Goal: Transaction & Acquisition: Book appointment/travel/reservation

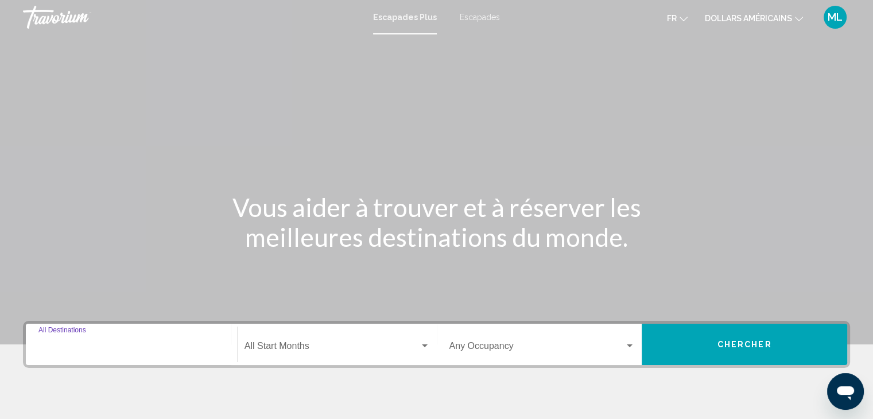
click at [179, 348] on input "Destination All Destinations" at bounding box center [131, 348] width 186 height 10
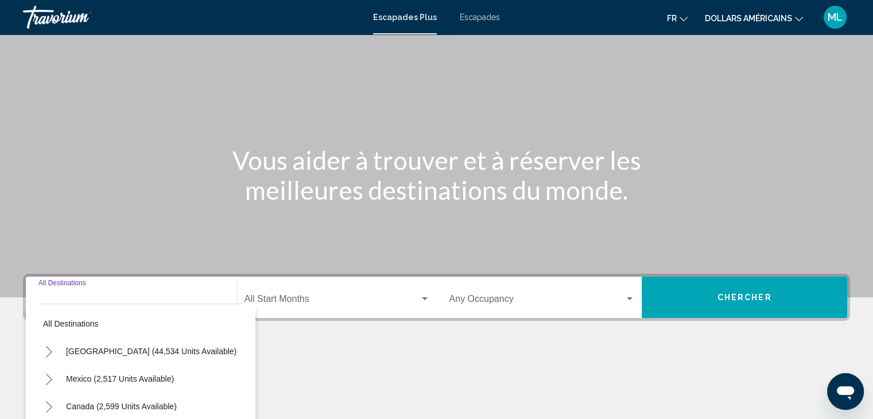
scroll to position [204, 0]
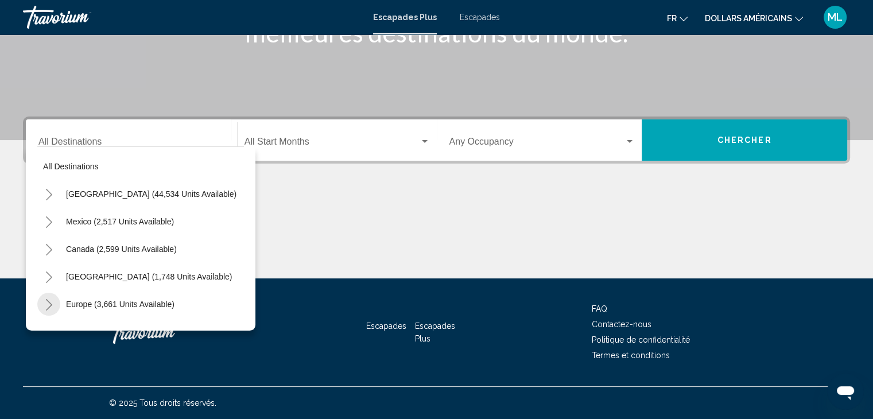
click at [49, 304] on icon "Toggle Europe (3,661 units available)" at bounding box center [49, 304] width 9 height 11
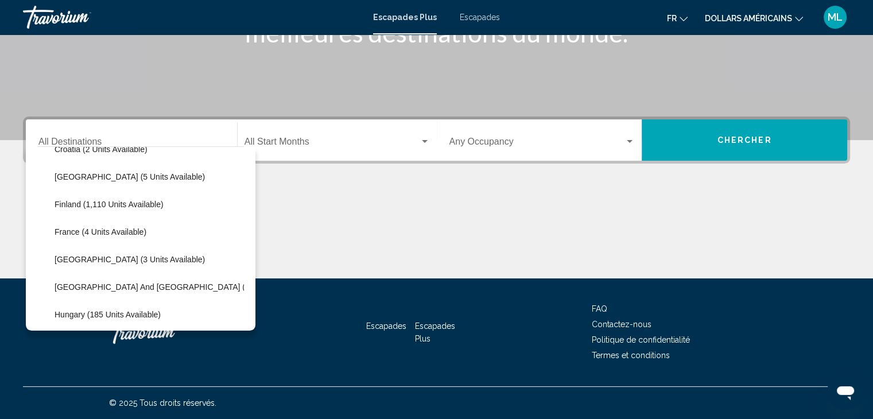
scroll to position [253, 0]
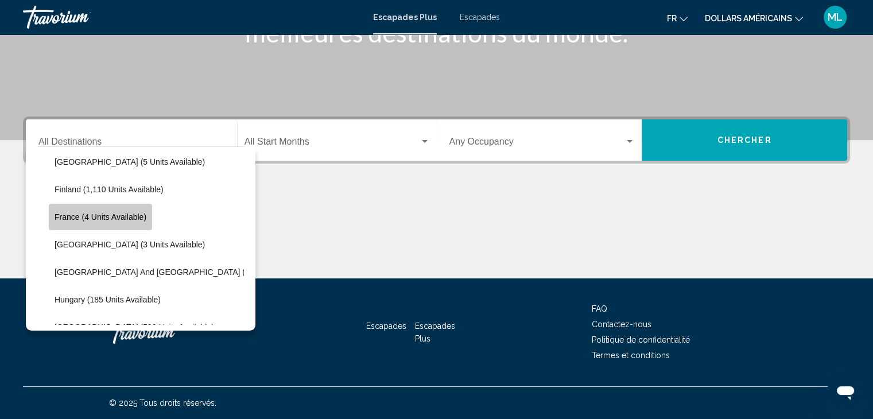
click at [98, 219] on span "France (4 units available)" at bounding box center [101, 216] width 92 height 9
type input "**********"
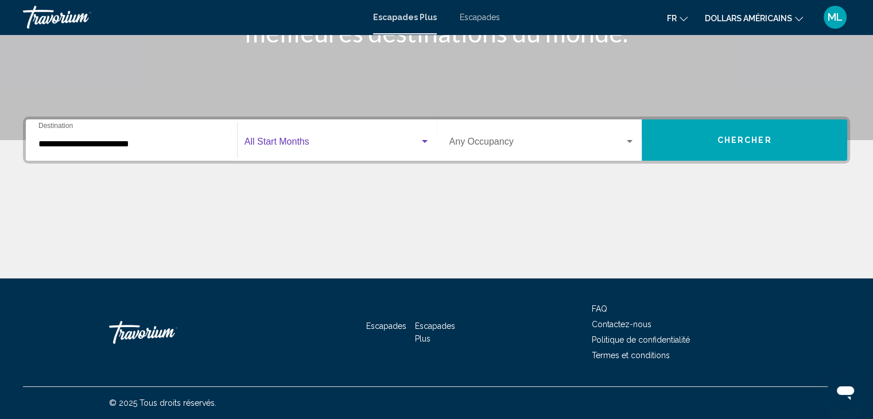
click at [319, 142] on span "Widget de recherche" at bounding box center [332, 144] width 175 height 10
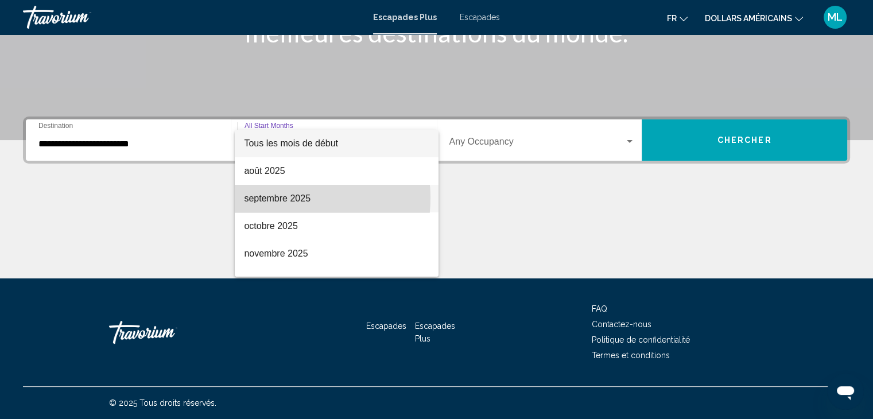
click at [280, 198] on font "septembre 2025" at bounding box center [277, 198] width 67 height 10
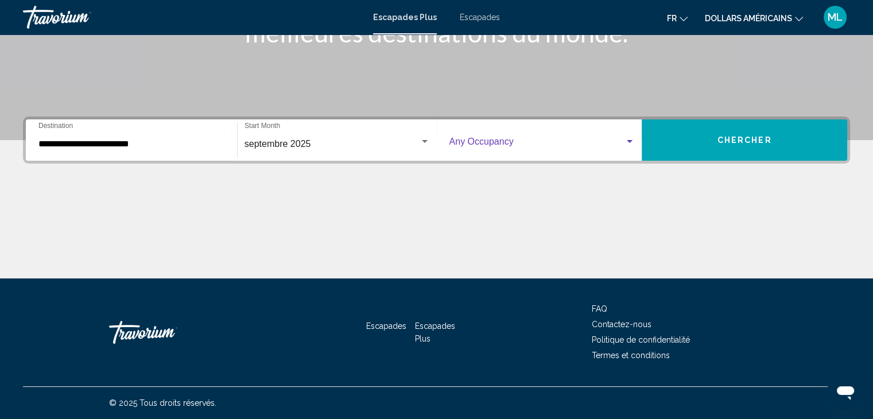
click at [510, 143] on span "Widget de recherche" at bounding box center [537, 144] width 176 height 10
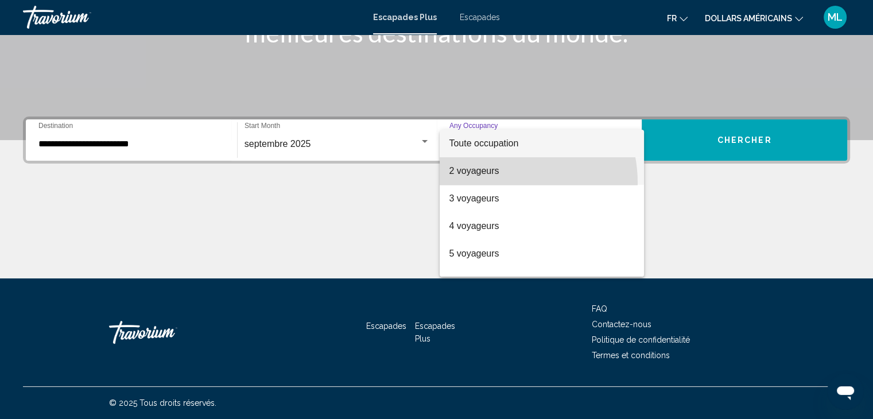
click at [491, 183] on span "2 voyageurs" at bounding box center [542, 171] width 186 height 28
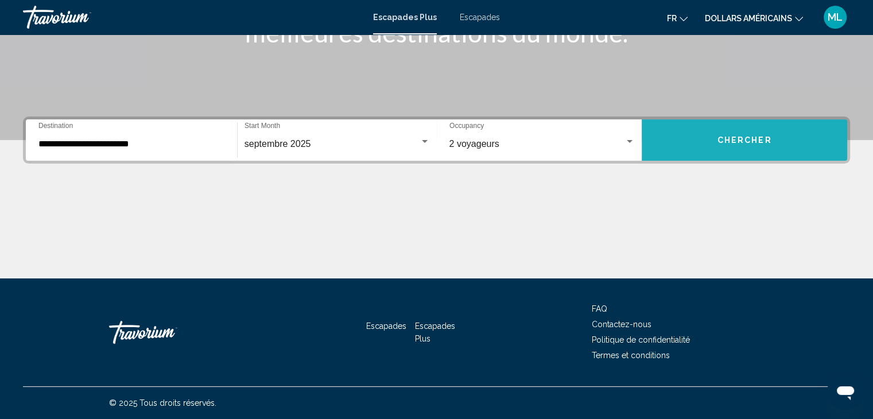
click at [732, 145] on button "Chercher" at bounding box center [744, 139] width 205 height 41
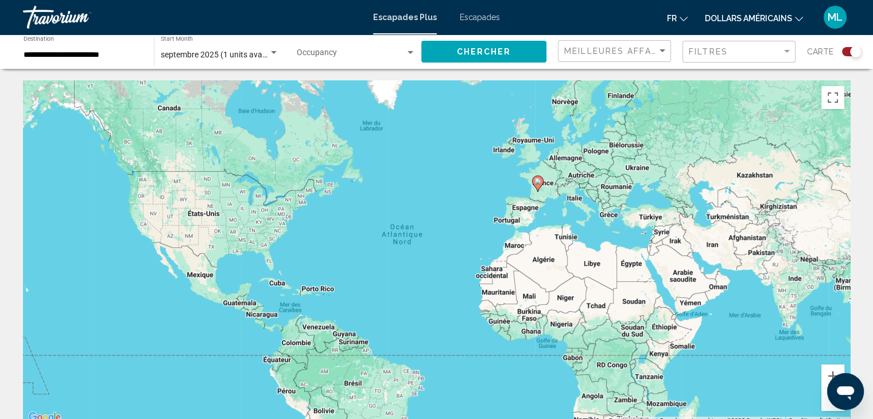
click at [854, 52] on div "Search widget" at bounding box center [855, 51] width 11 height 11
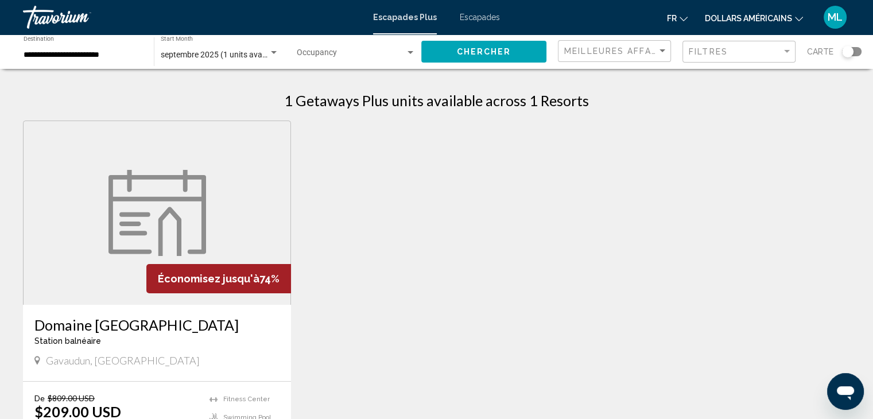
click at [472, 16] on font "Escapades" at bounding box center [480, 17] width 40 height 9
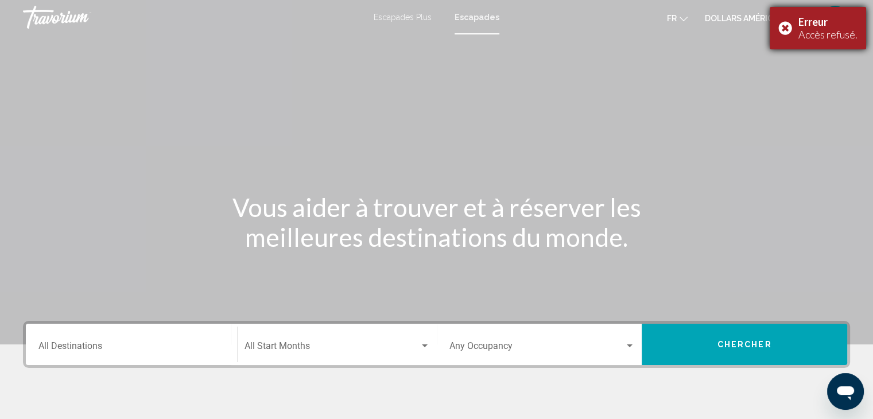
click at [784, 30] on div "Erreur Accès refusé." at bounding box center [818, 28] width 96 height 42
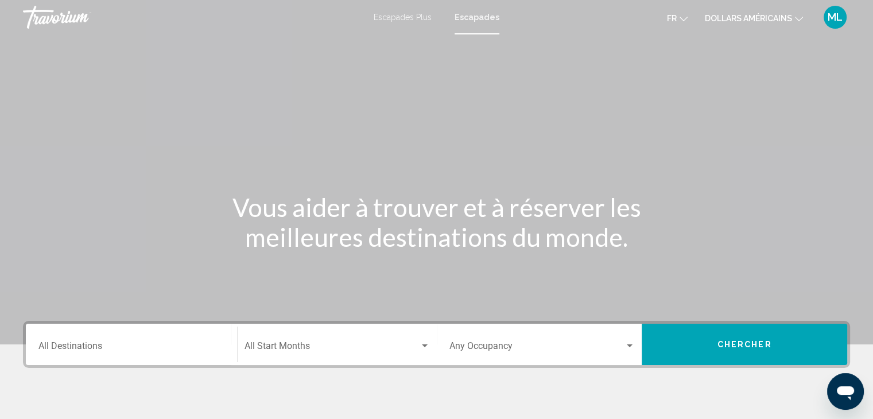
click at [747, 14] on font "dollars américains" at bounding box center [748, 18] width 87 height 9
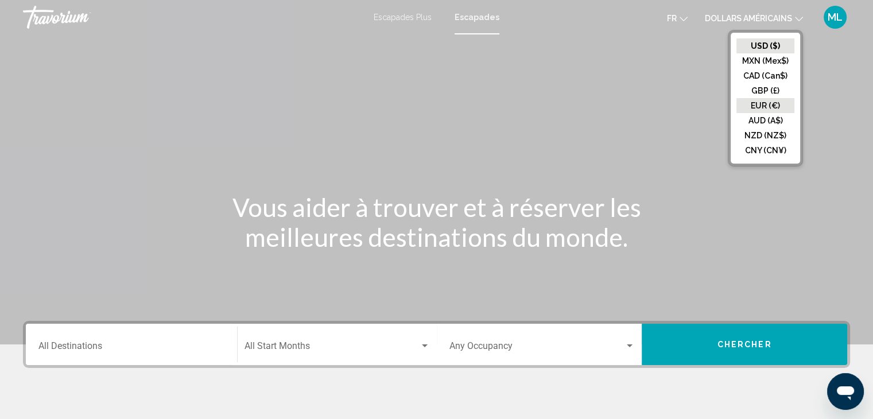
click at [750, 101] on button "EUR (€)" at bounding box center [765, 105] width 58 height 15
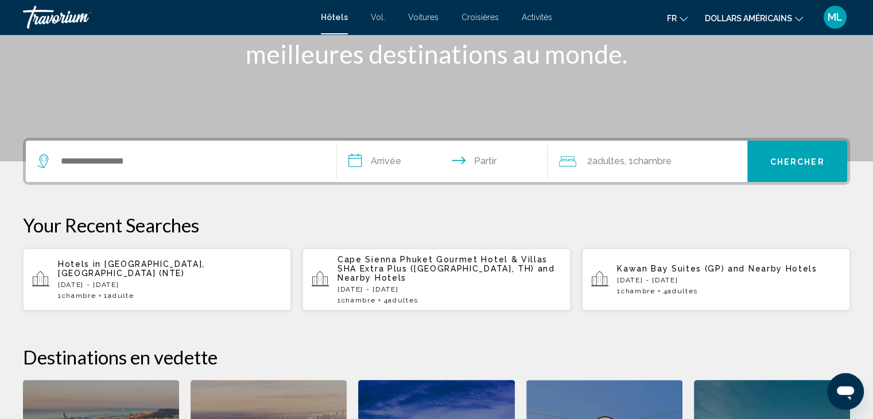
scroll to position [184, 0]
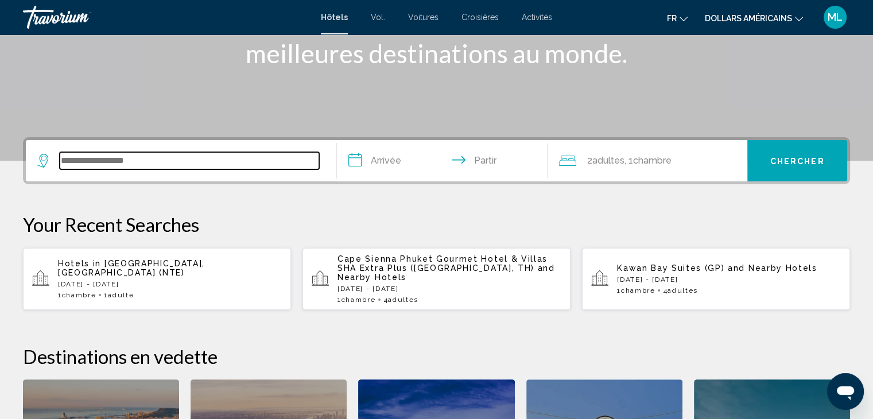
click at [117, 161] on input "Widget de recherche" at bounding box center [189, 160] width 259 height 17
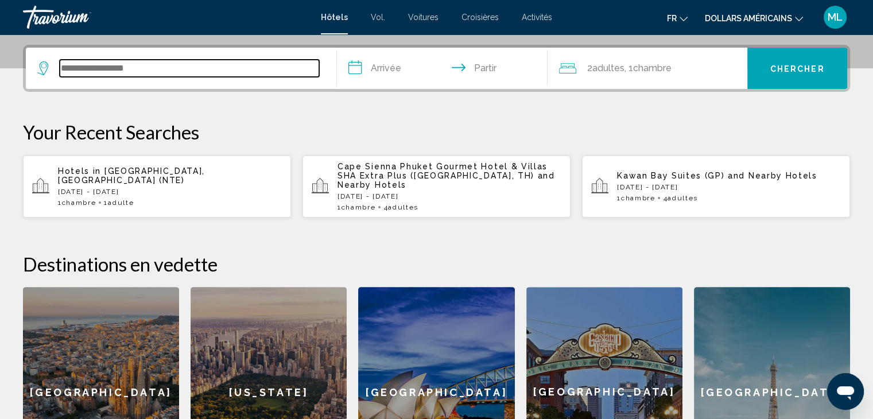
scroll to position [283, 0]
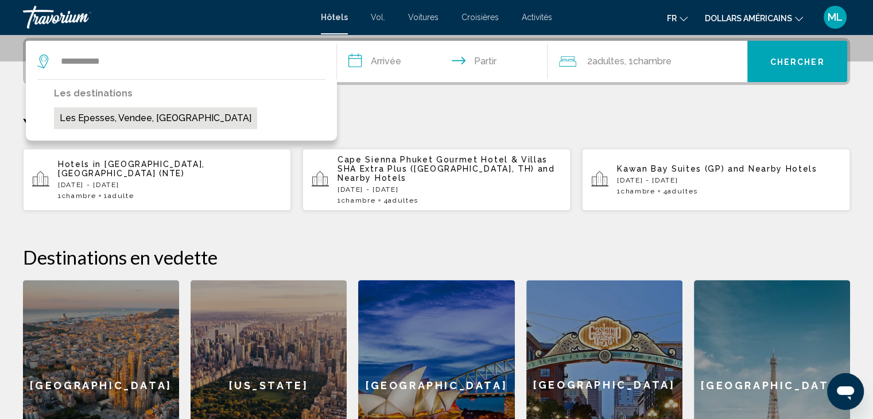
click at [126, 117] on button "Les Epesses, Vendee, [GEOGRAPHIC_DATA]" at bounding box center [155, 118] width 203 height 22
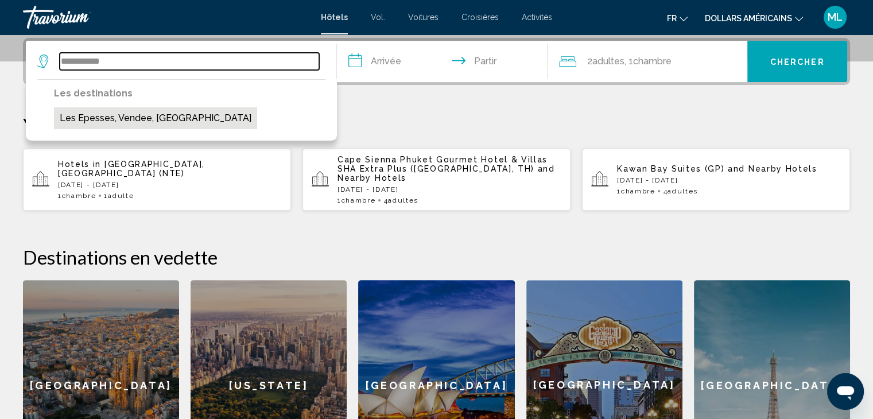
type input "**********"
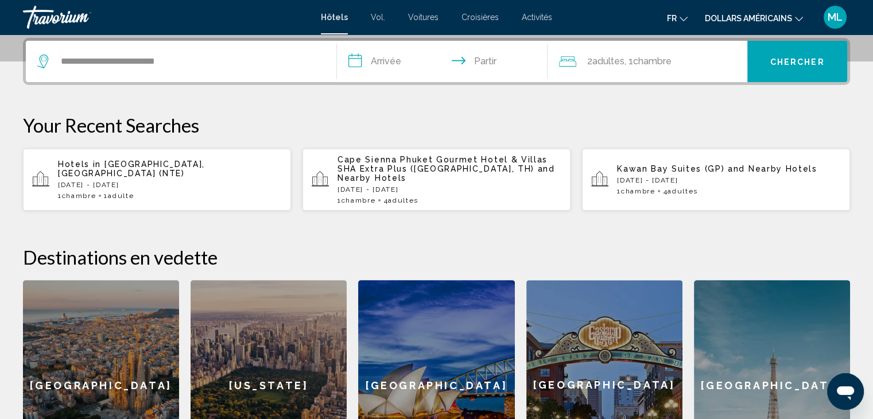
click at [374, 56] on input "**********" at bounding box center [445, 63] width 216 height 45
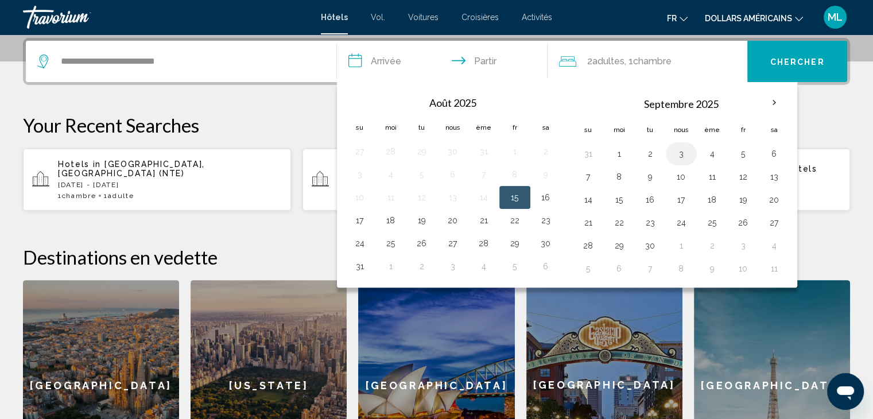
click at [676, 155] on button "3" at bounding box center [681, 154] width 18 height 16
click at [740, 150] on button "5" at bounding box center [743, 154] width 18 height 16
type input "**********"
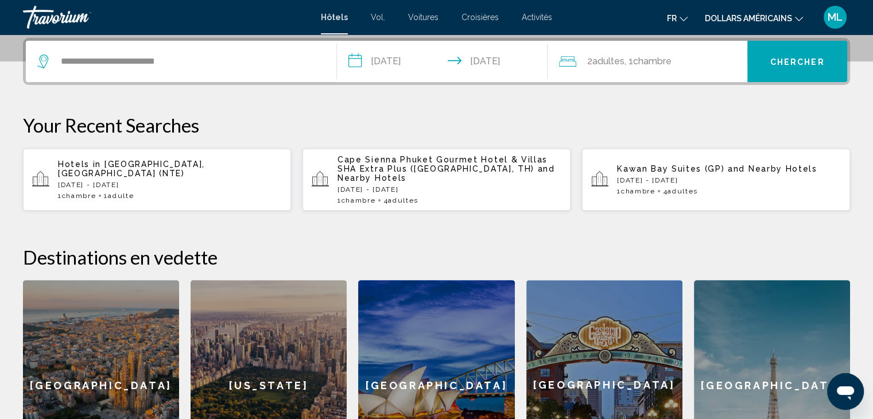
click at [619, 56] on font "adultes" at bounding box center [608, 61] width 32 height 11
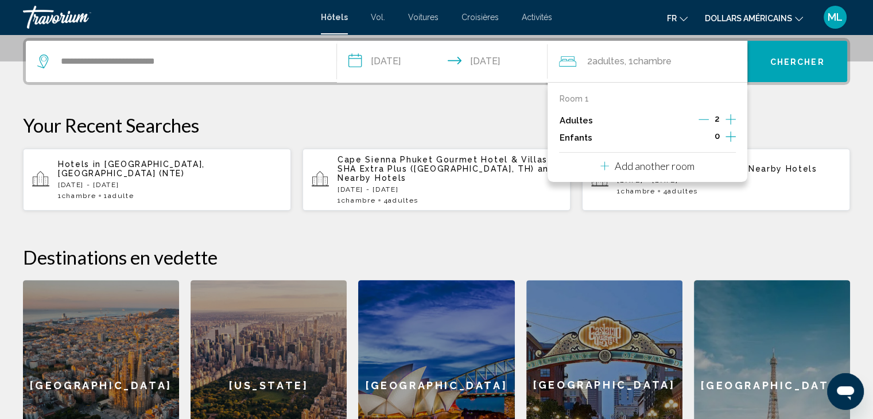
click at [704, 118] on icon "Decrement adults" at bounding box center [704, 119] width 10 height 10
click at [777, 63] on font "Chercher" at bounding box center [797, 61] width 55 height 9
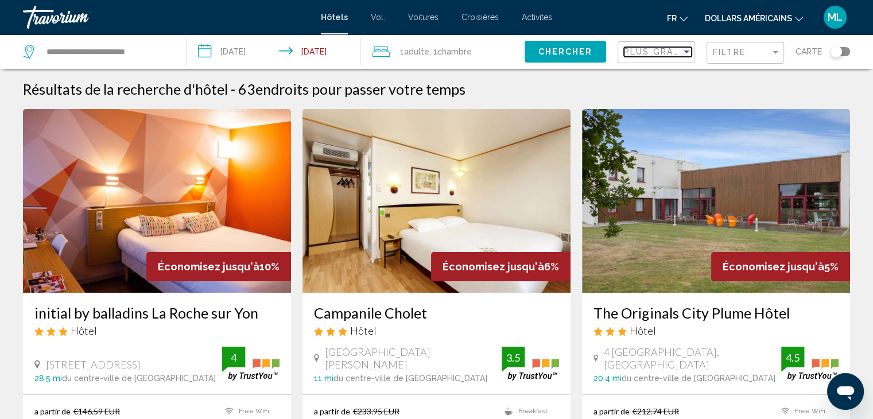
click at [689, 51] on div "Sort by" at bounding box center [687, 52] width 6 height 3
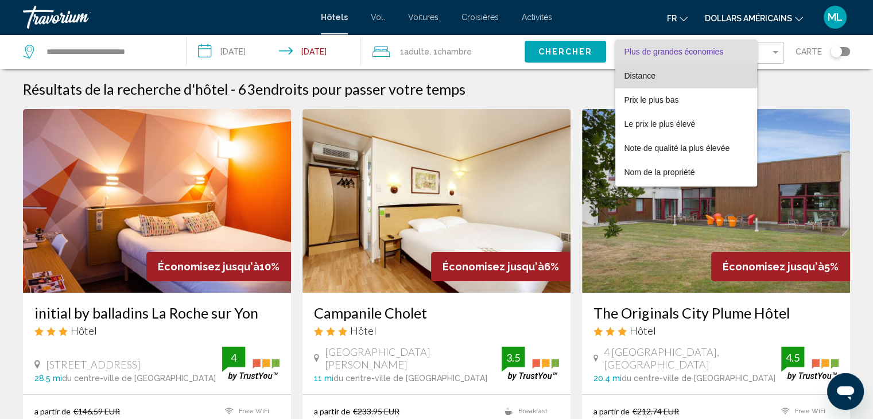
click at [664, 74] on span "Distance" at bounding box center [686, 76] width 124 height 24
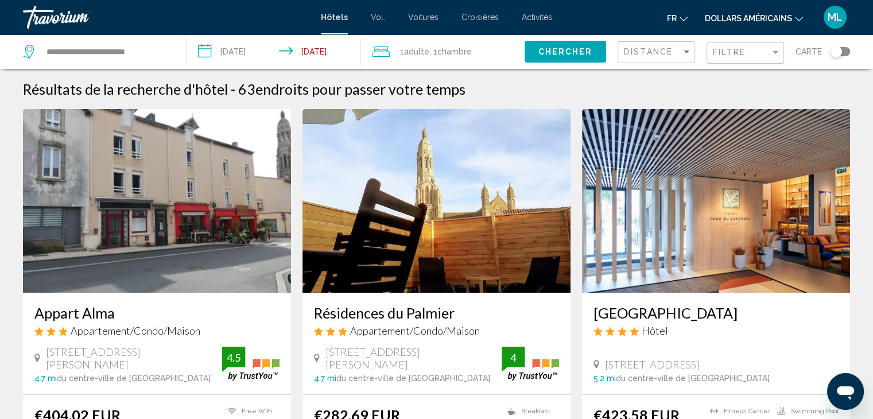
click at [732, 22] on font "dollars américains" at bounding box center [748, 18] width 87 height 9
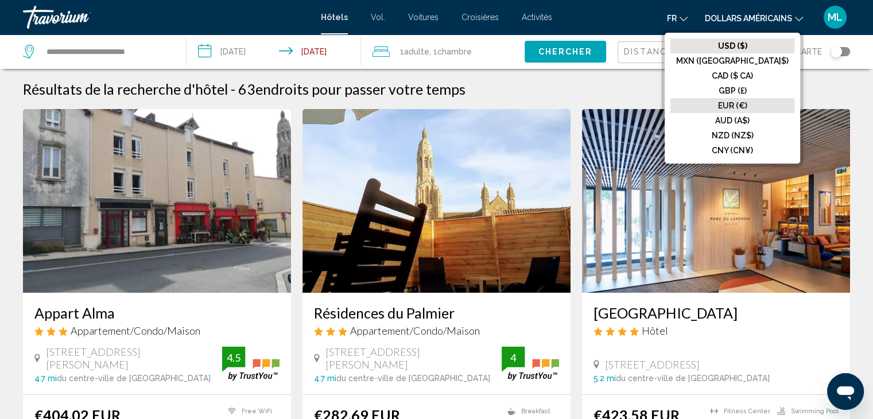
click at [744, 101] on font "EUR (€)" at bounding box center [732, 105] width 29 height 9
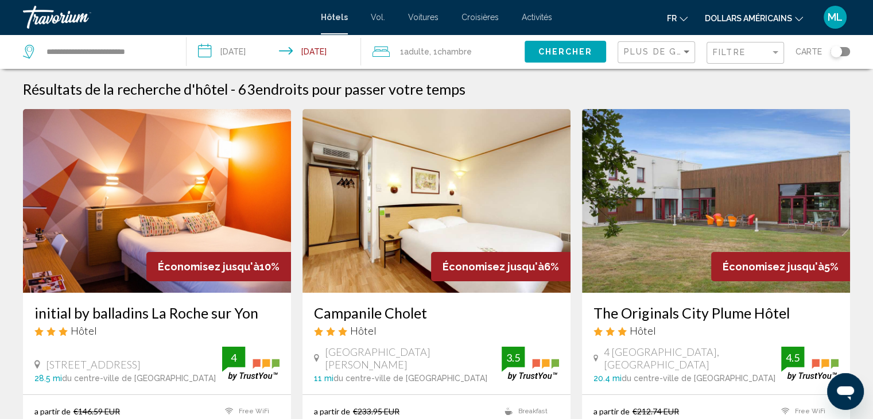
click at [664, 43] on div "Plus de grandes économies" at bounding box center [658, 52] width 68 height 21
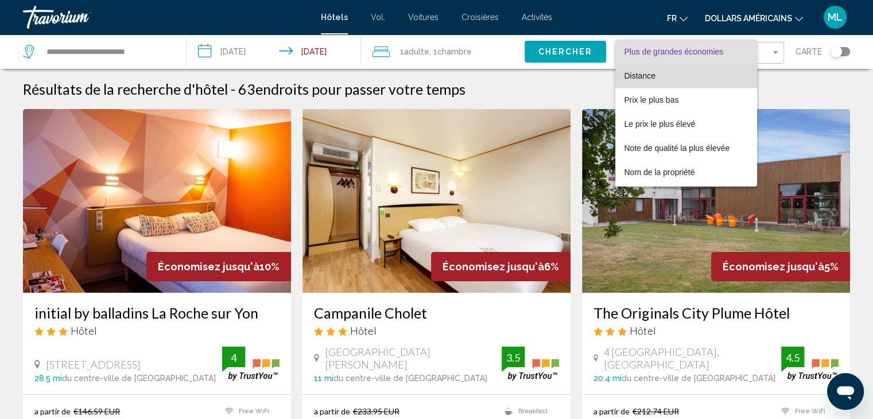
click at [647, 76] on font "Distance" at bounding box center [639, 75] width 31 height 9
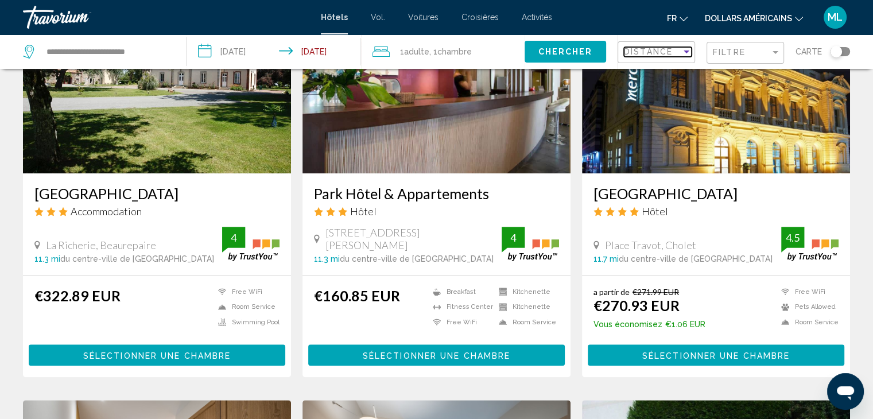
scroll to position [941, 0]
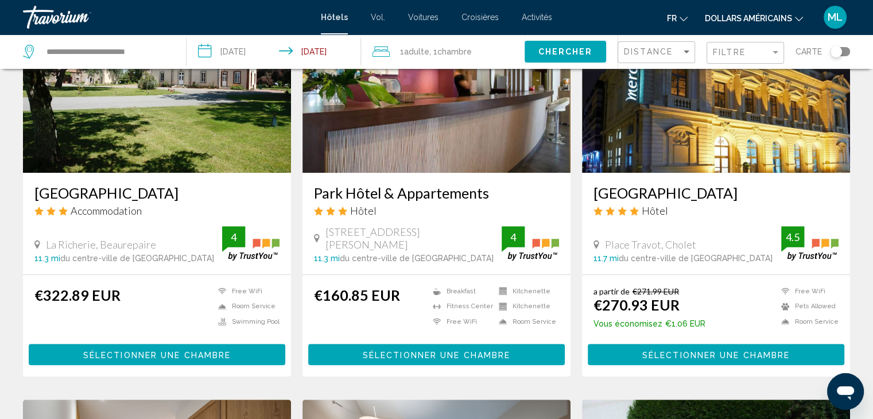
click at [414, 188] on h3 "Park Hôtel & Appartements" at bounding box center [436, 192] width 245 height 17
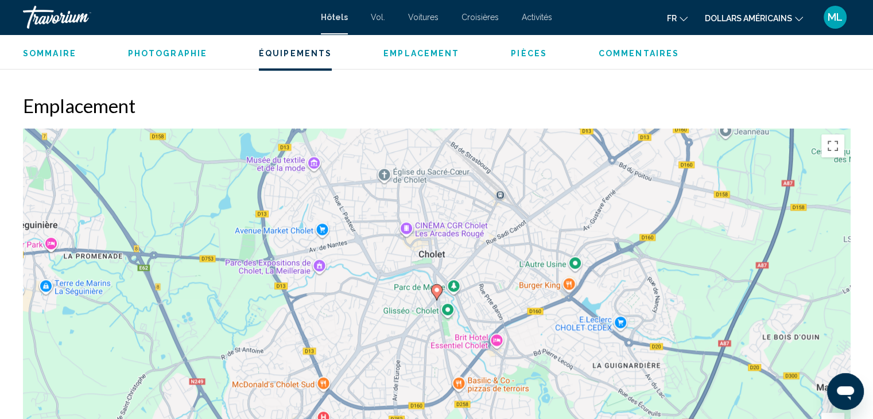
scroll to position [979, 0]
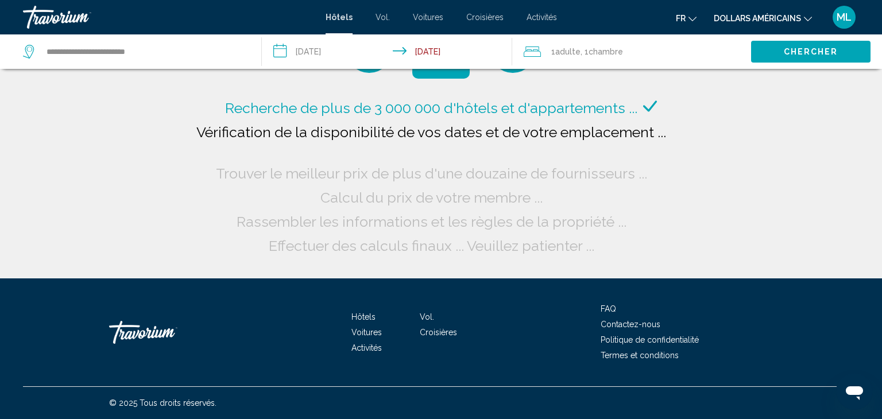
click at [421, 51] on input "**********" at bounding box center [389, 53] width 255 height 38
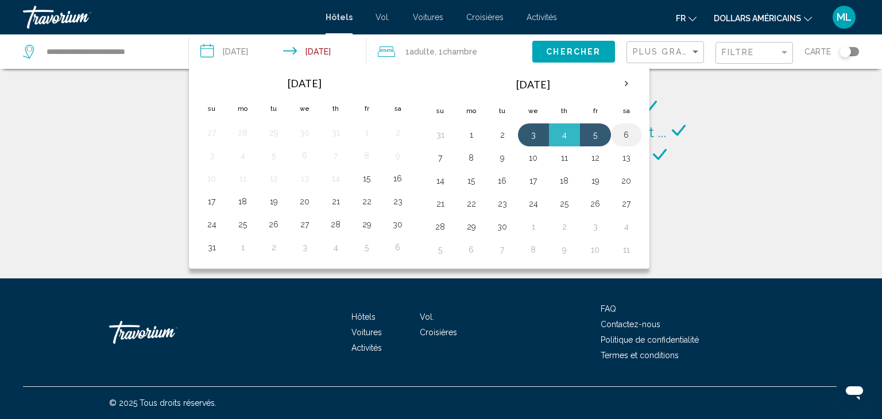
click at [618, 135] on button "6" at bounding box center [626, 135] width 18 height 16
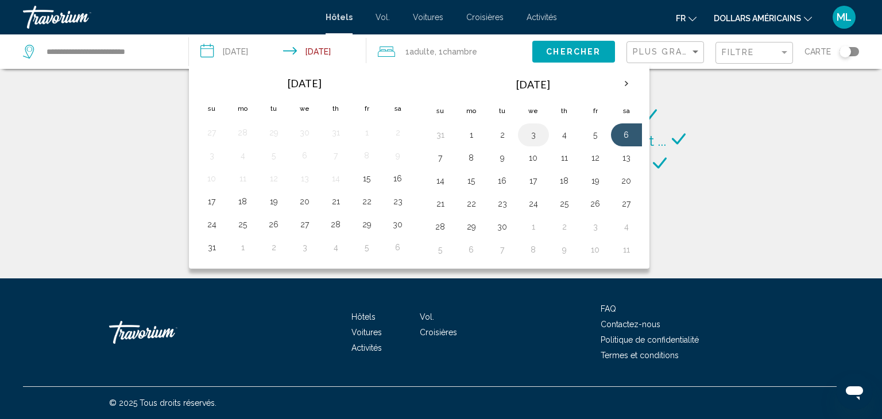
click at [530, 131] on button "3" at bounding box center [533, 135] width 18 height 16
type input "**********"
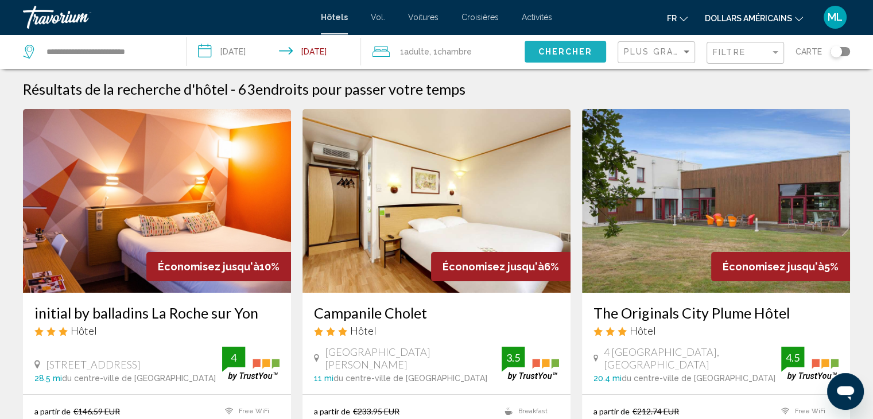
click at [556, 45] on button "Chercher" at bounding box center [566, 51] width 82 height 21
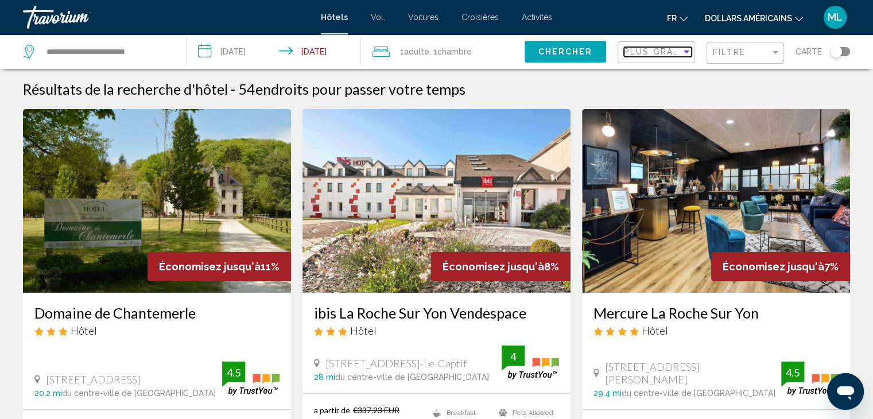
click at [626, 55] on span "Plus grandes économies" at bounding box center [692, 51] width 137 height 9
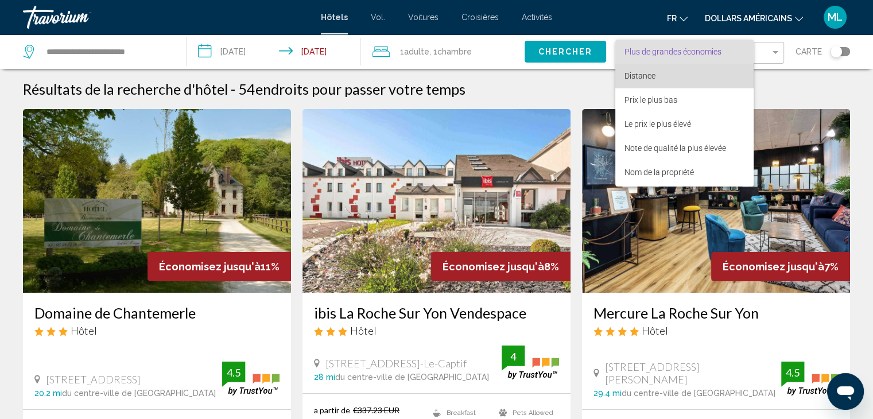
click at [646, 74] on font "Distance" at bounding box center [639, 75] width 31 height 9
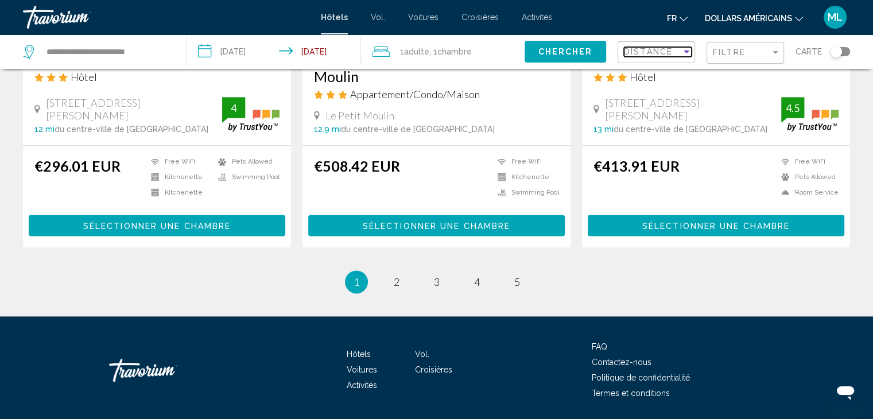
scroll to position [1520, 0]
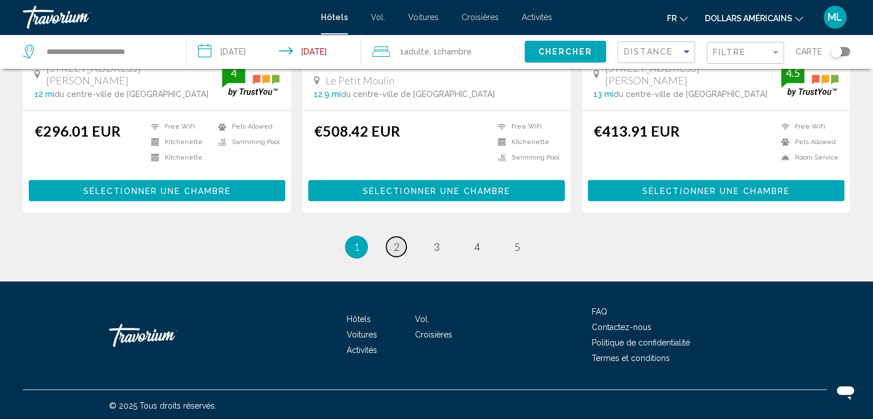
click at [391, 242] on link "page 2" at bounding box center [396, 246] width 20 height 20
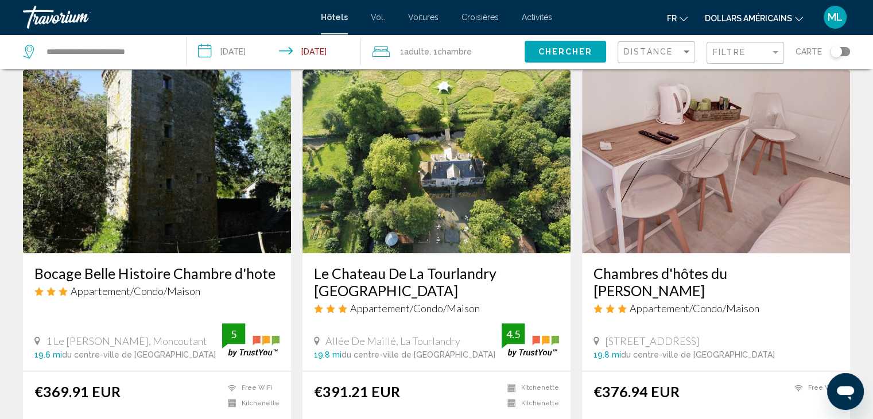
scroll to position [1301, 0]
